Goal: Information Seeking & Learning: Check status

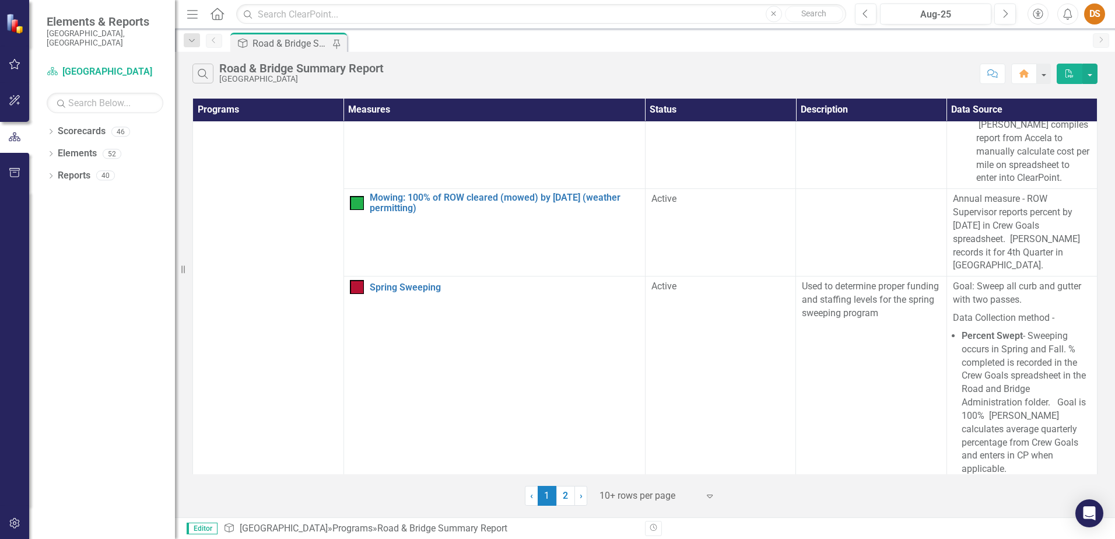
scroll to position [1166, 0]
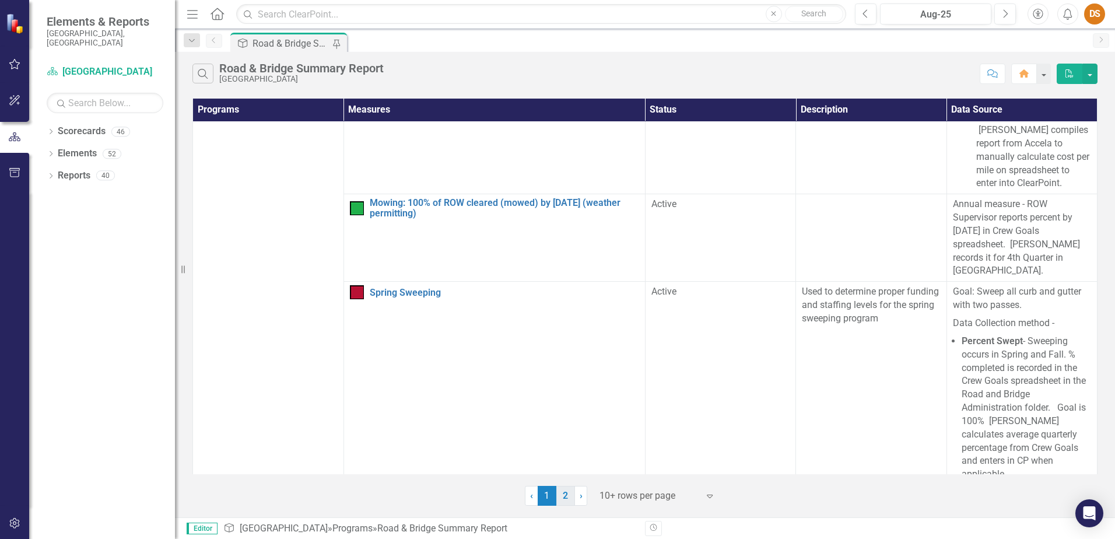
click at [566, 500] on link "2" at bounding box center [565, 496] width 19 height 20
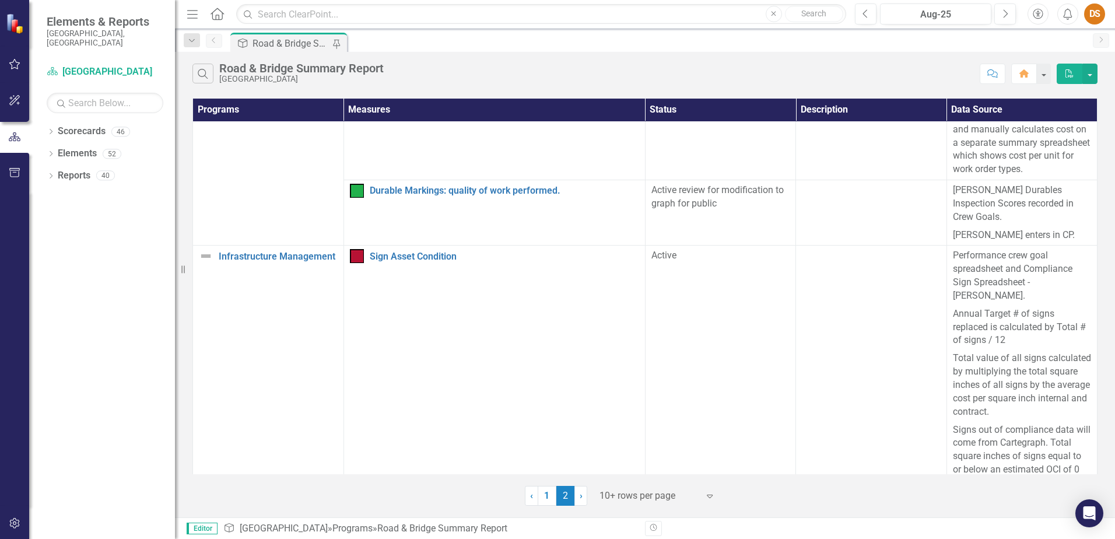
scroll to position [257, 0]
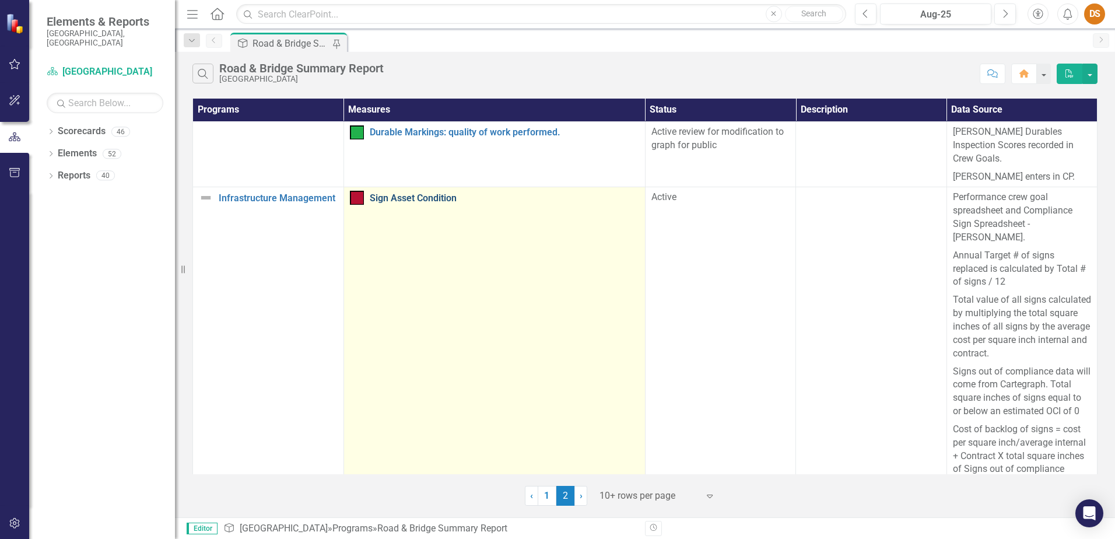
click at [379, 193] on link "Sign Asset Condition" at bounding box center [504, 198] width 269 height 10
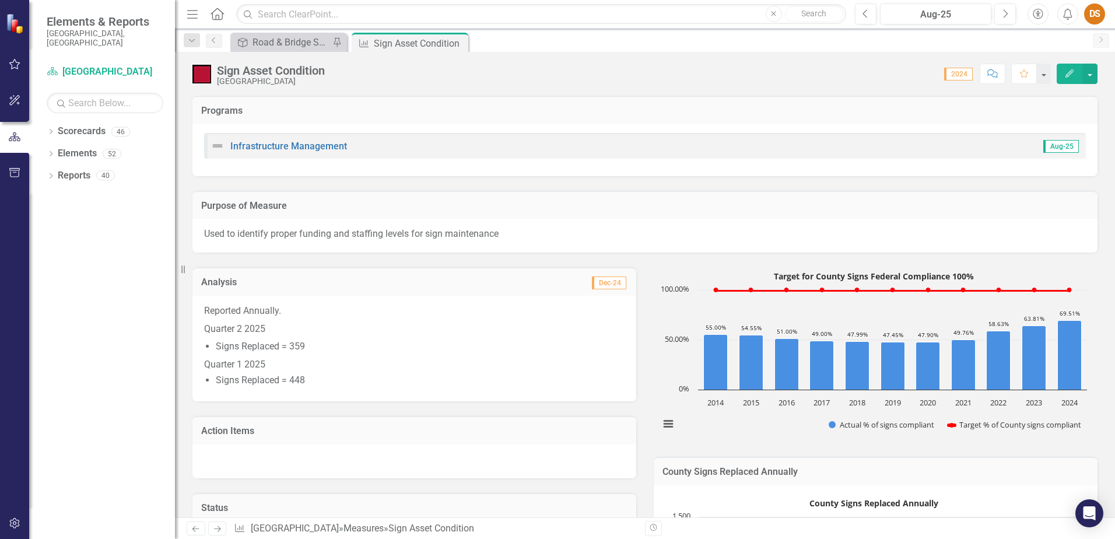
scroll to position [58, 0]
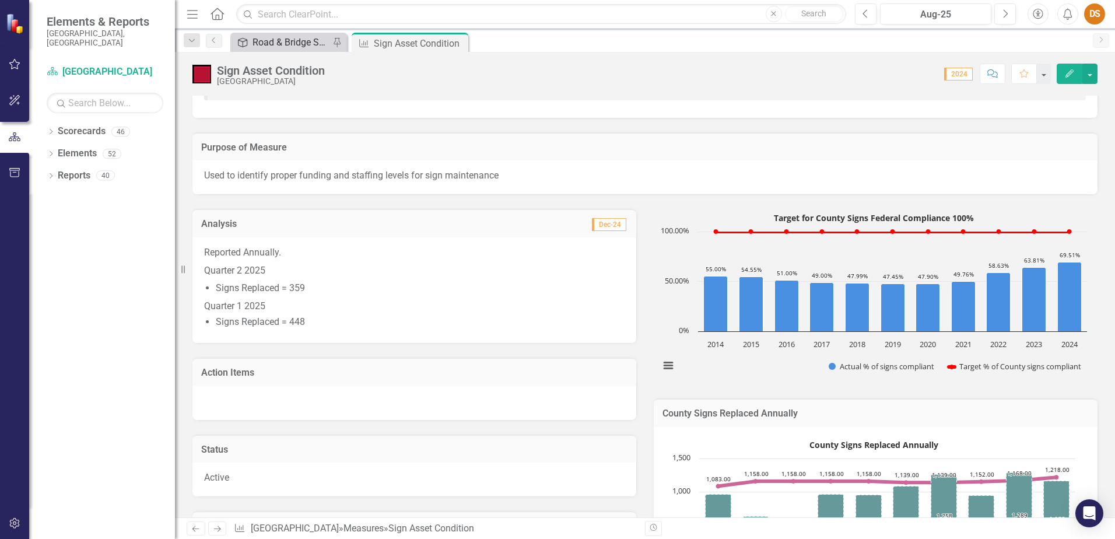
click at [292, 42] on div "Road & Bridge Summary Report" at bounding box center [291, 42] width 77 height 15
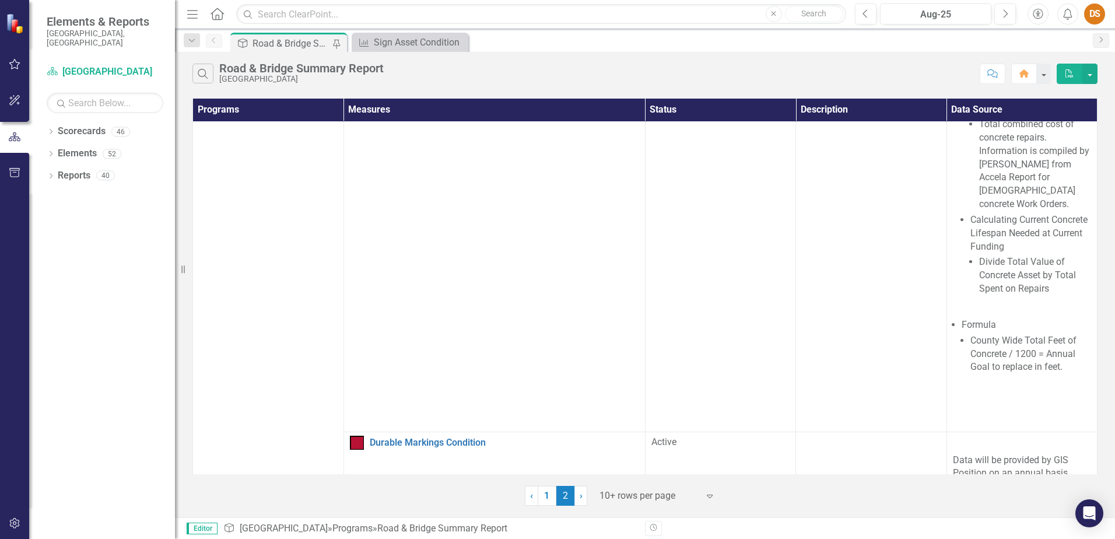
scroll to position [2158, 0]
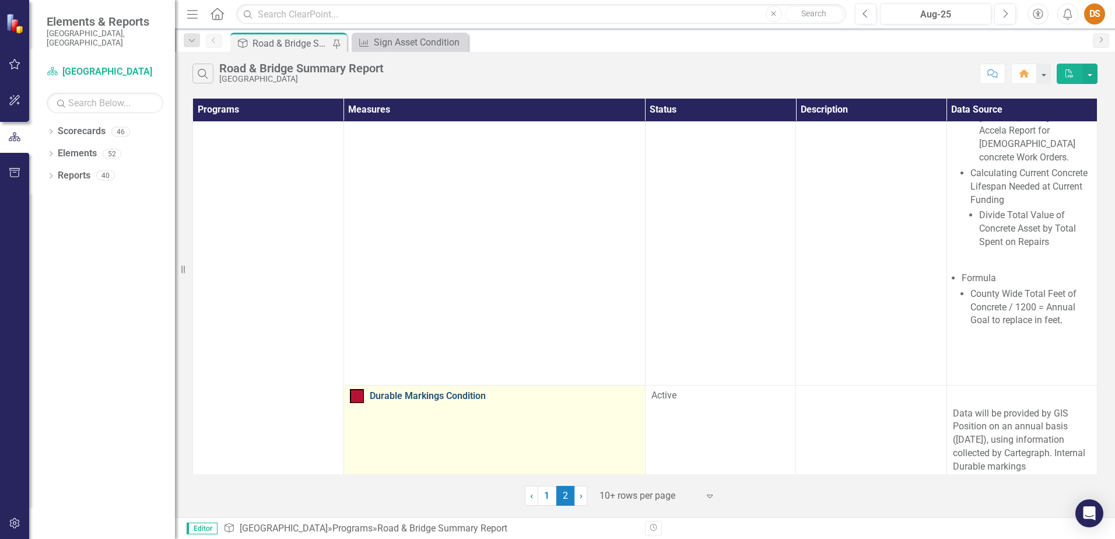
click at [455, 391] on link "Durable Markings Condition" at bounding box center [504, 396] width 269 height 10
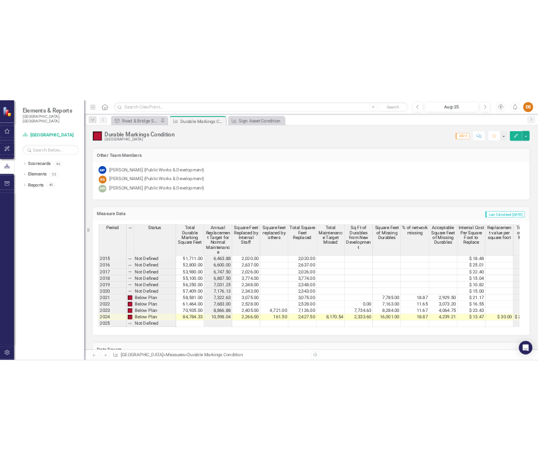
scroll to position [1050, 0]
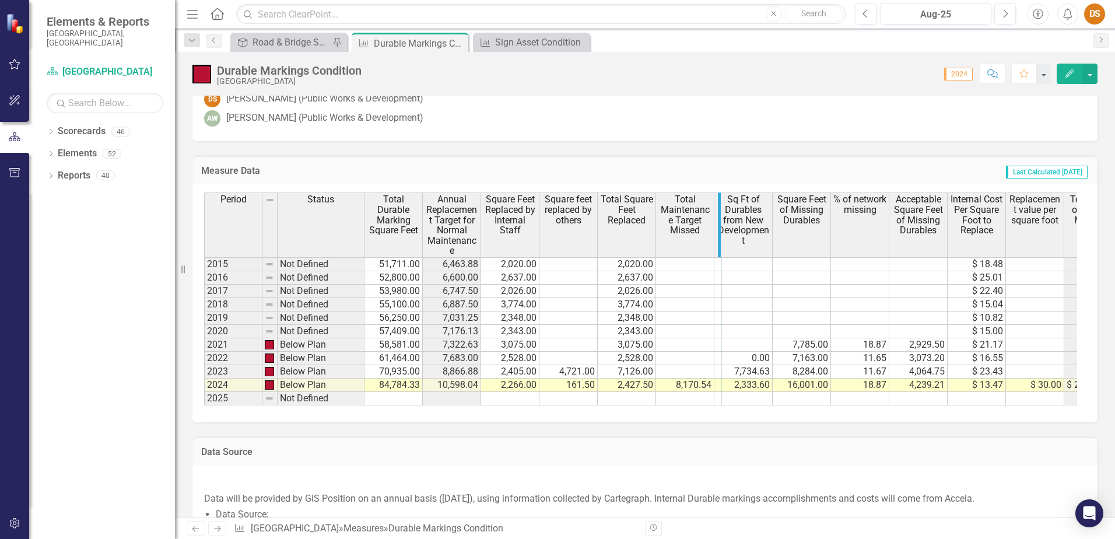
drag, startPoint x: 712, startPoint y: 198, endPoint x: 720, endPoint y: 197, distance: 8.3
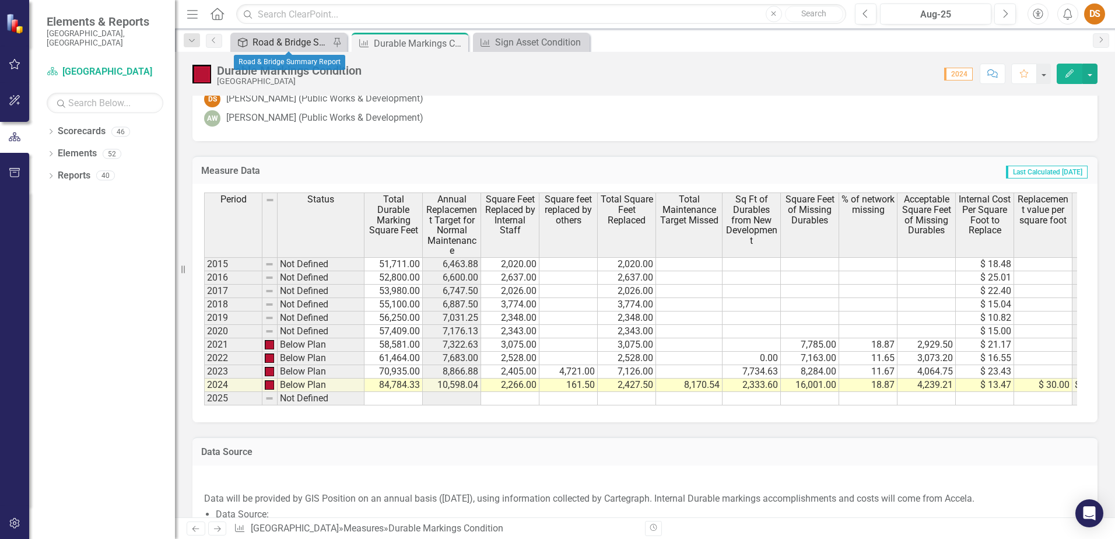
click at [262, 45] on div "Road & Bridge Summary Report" at bounding box center [291, 42] width 77 height 15
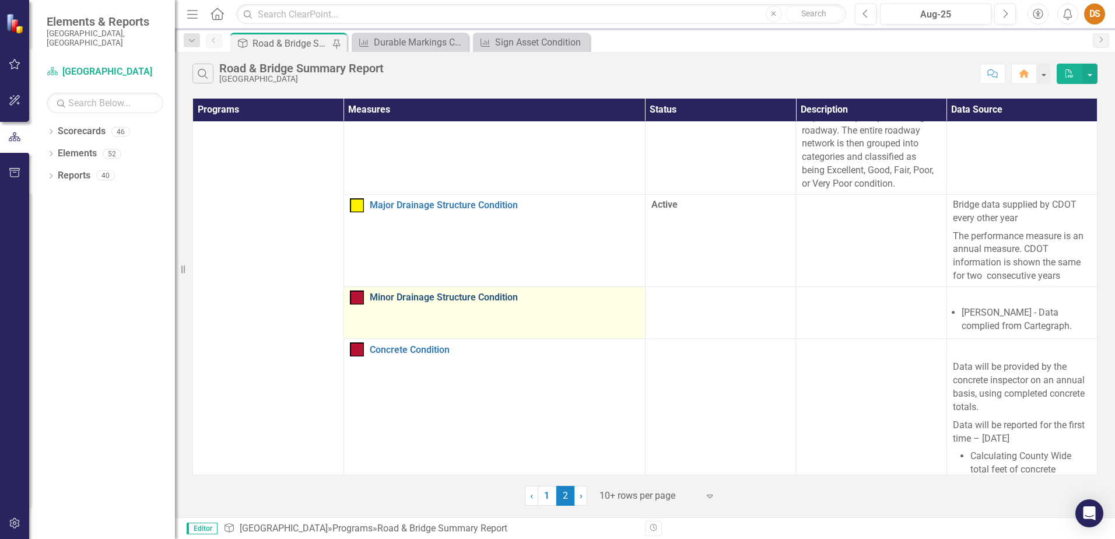
scroll to position [1283, 0]
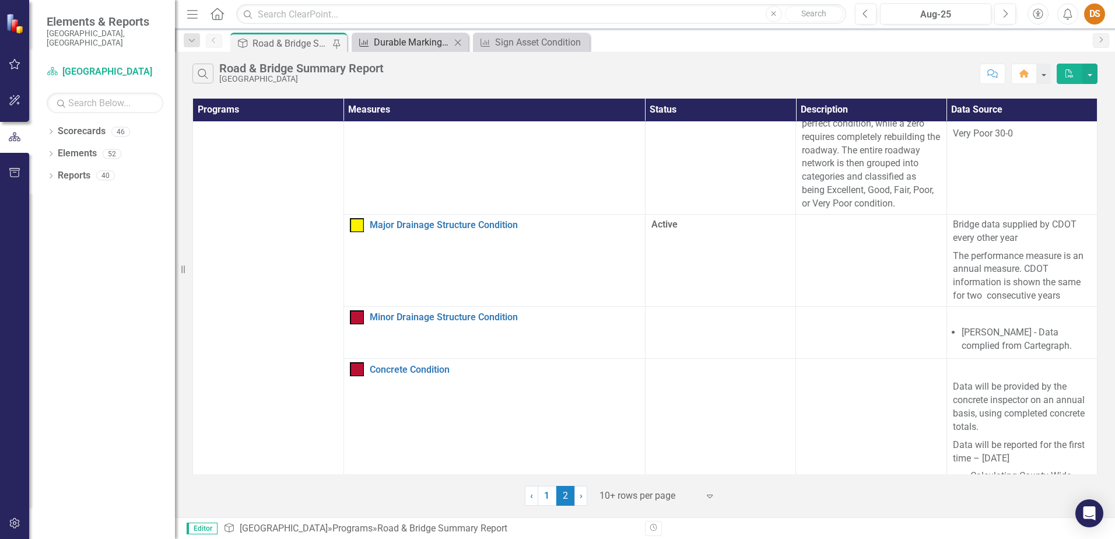
click at [412, 47] on div "Durable Markings Condition" at bounding box center [412, 42] width 77 height 15
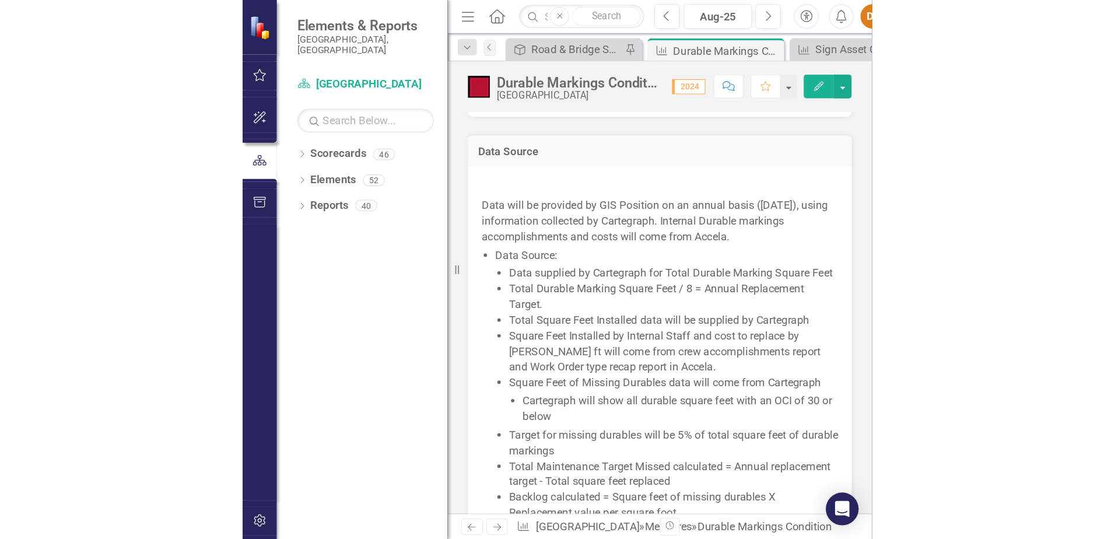
scroll to position [991, 0]
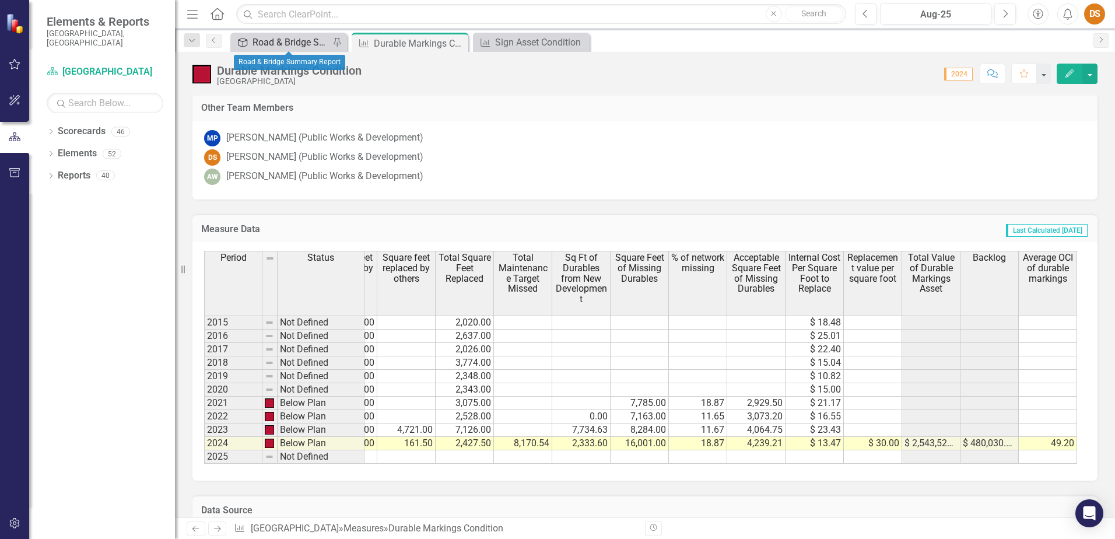
click at [253, 43] on div "Road & Bridge Summary Report" at bounding box center [291, 42] width 77 height 15
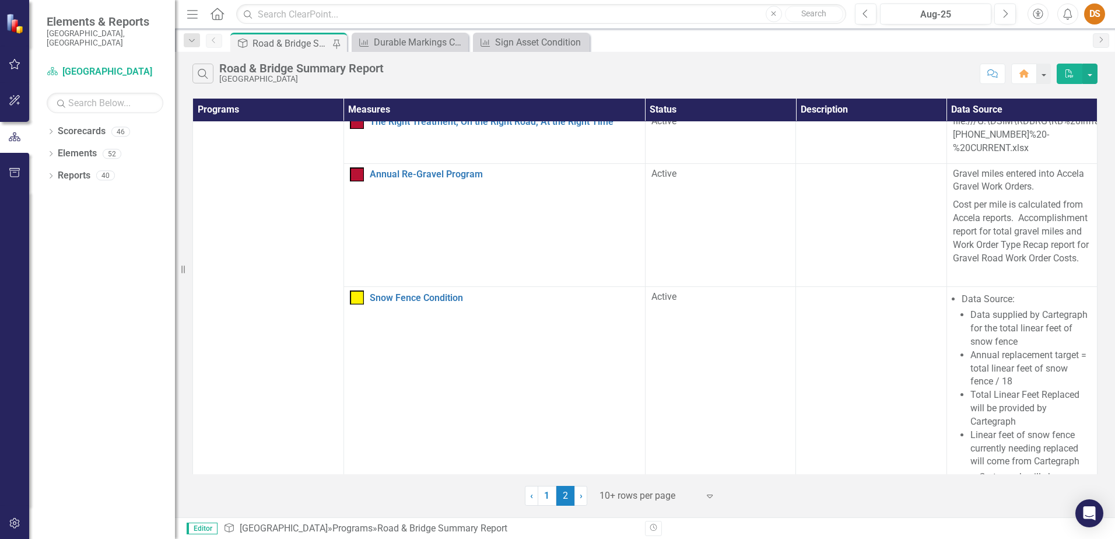
scroll to position [3324, 0]
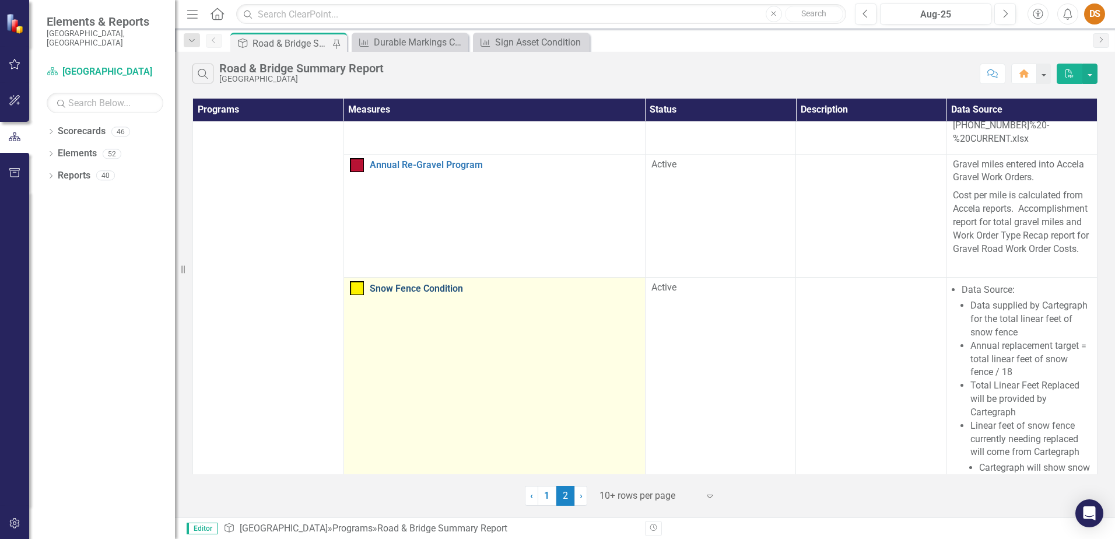
click at [402, 283] on link "Snow Fence Condition" at bounding box center [504, 288] width 269 height 10
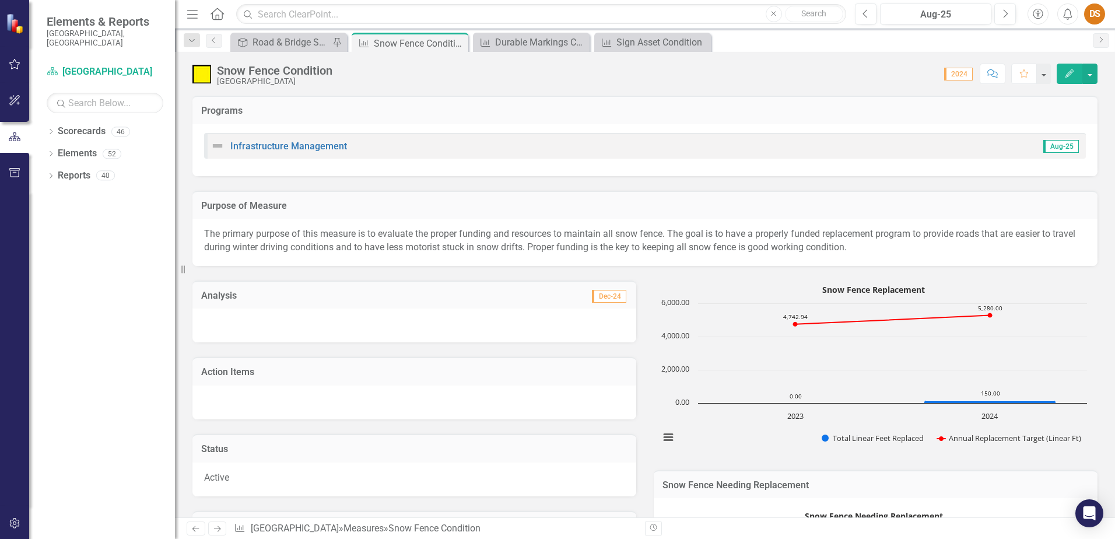
scroll to position [292, 0]
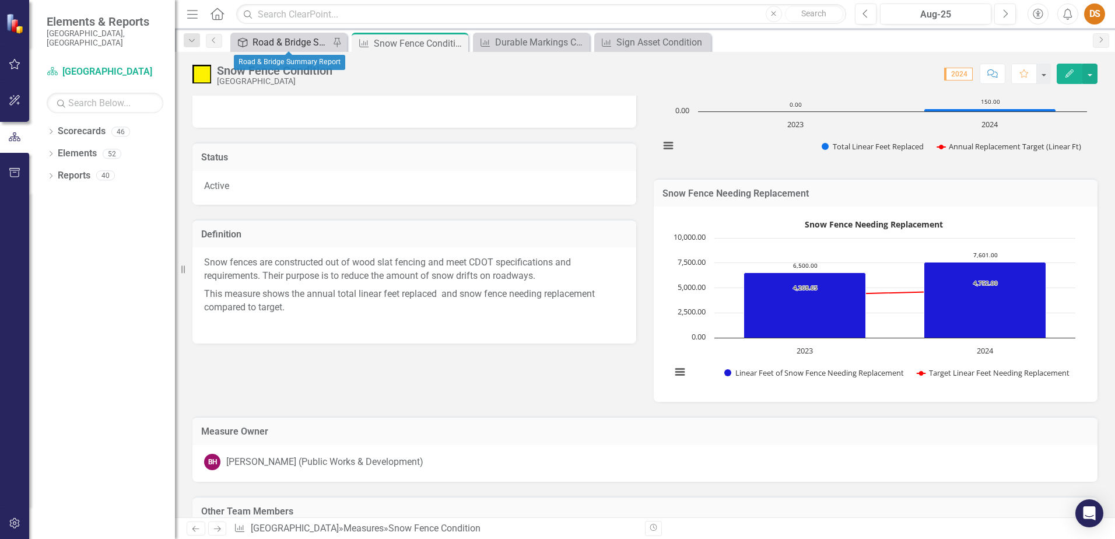
click at [268, 45] on div "Road & Bridge Summary Report" at bounding box center [291, 42] width 77 height 15
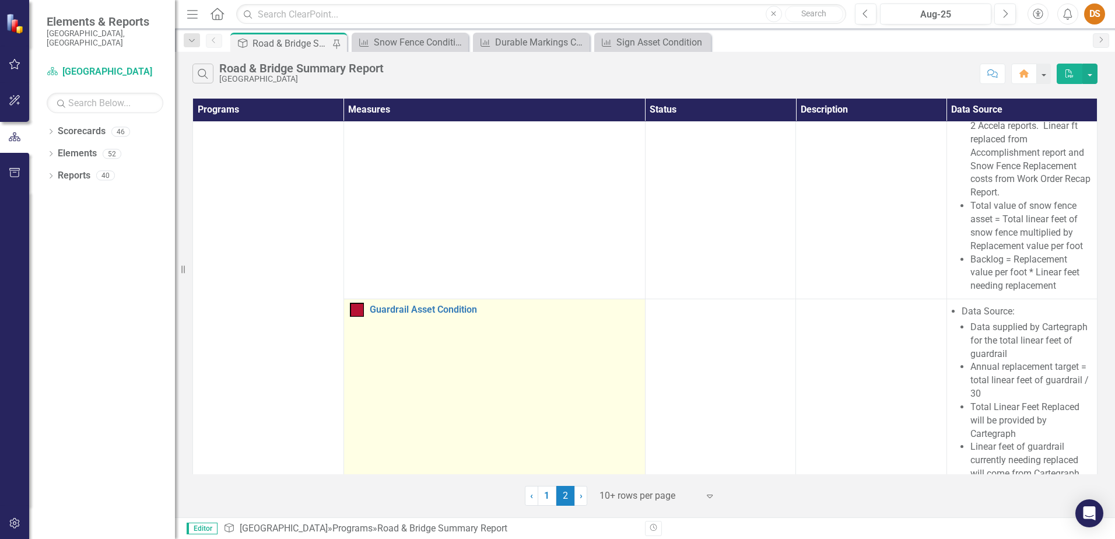
scroll to position [3790, 0]
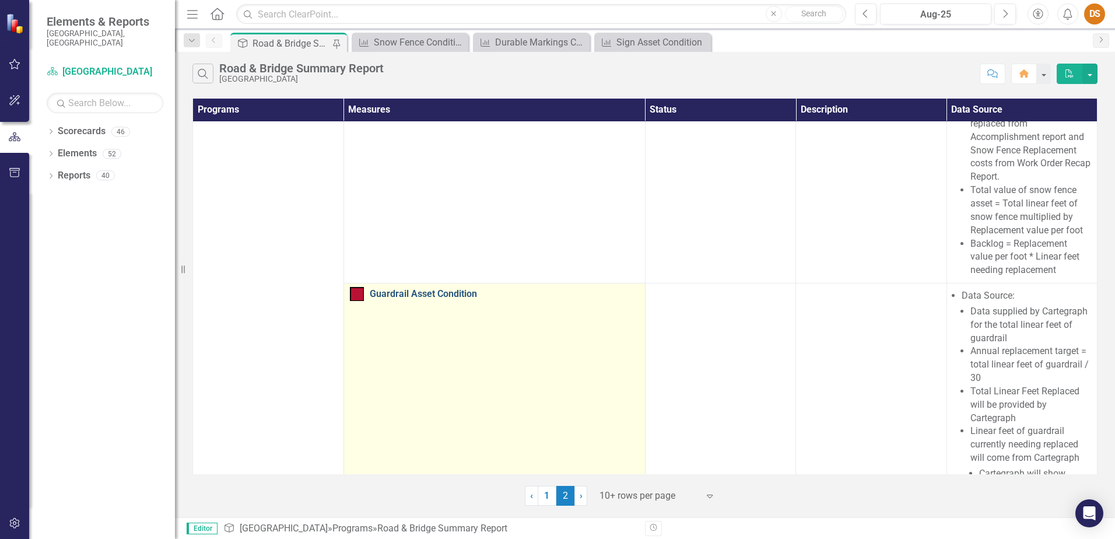
click at [404, 289] on link "Guardrail Asset Condition" at bounding box center [504, 294] width 269 height 10
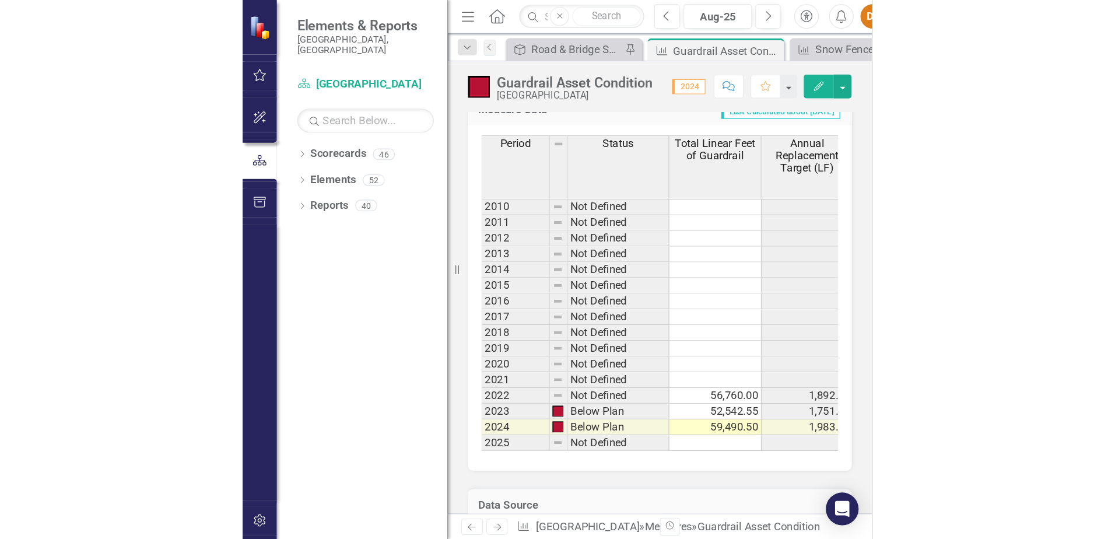
scroll to position [731, 0]
